Goal: Information Seeking & Learning: Learn about a topic

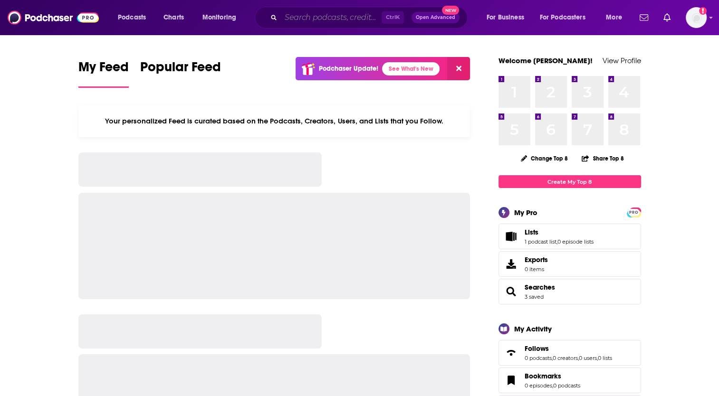
click at [294, 19] on input "Search podcasts, credits, & more..." at bounding box center [331, 17] width 101 height 15
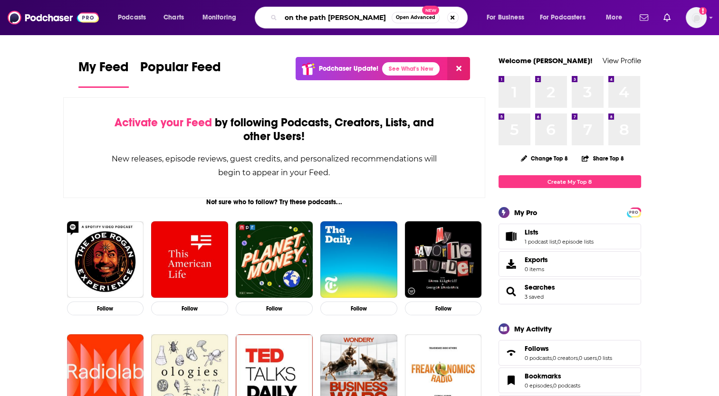
type input "on the path [PERSON_NAME]"
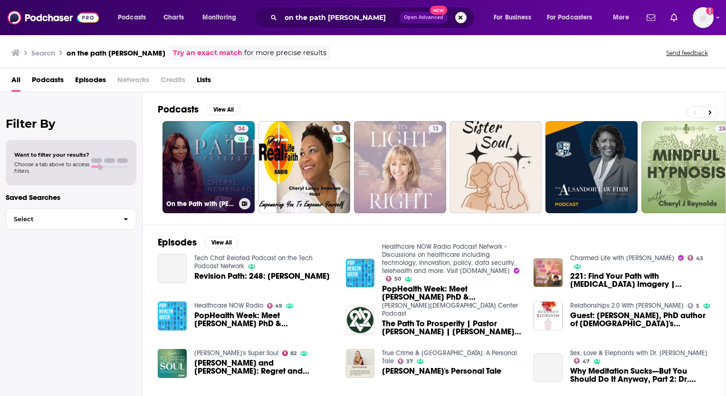
click at [229, 161] on link "34 On the Path with [PERSON_NAME]" at bounding box center [208, 167] width 92 height 92
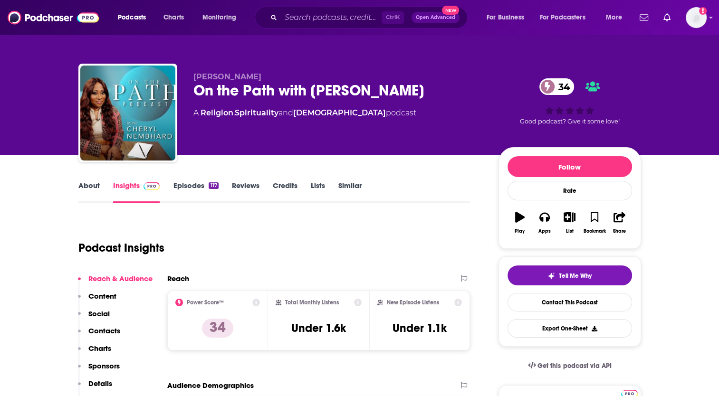
click at [94, 188] on link "About" at bounding box center [88, 192] width 21 height 22
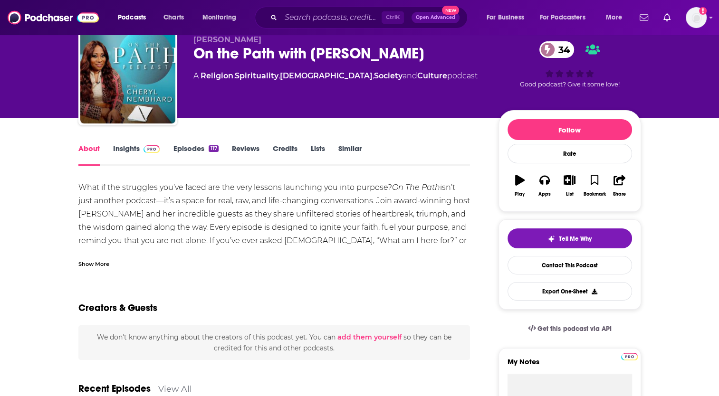
scroll to position [38, 0]
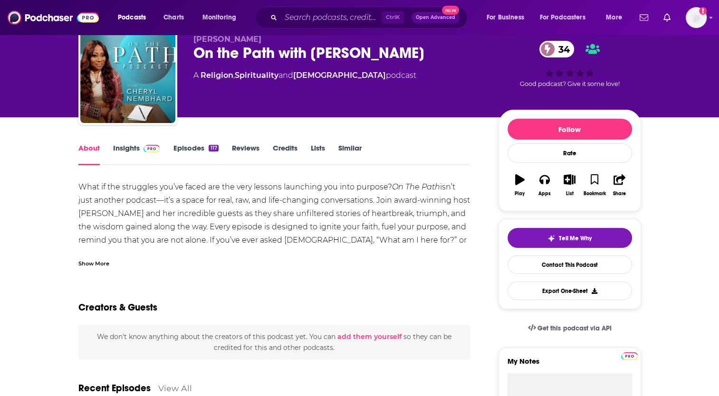
click at [194, 152] on link "Episodes 117" at bounding box center [195, 154] width 45 height 22
